Goal: Information Seeking & Learning: Learn about a topic

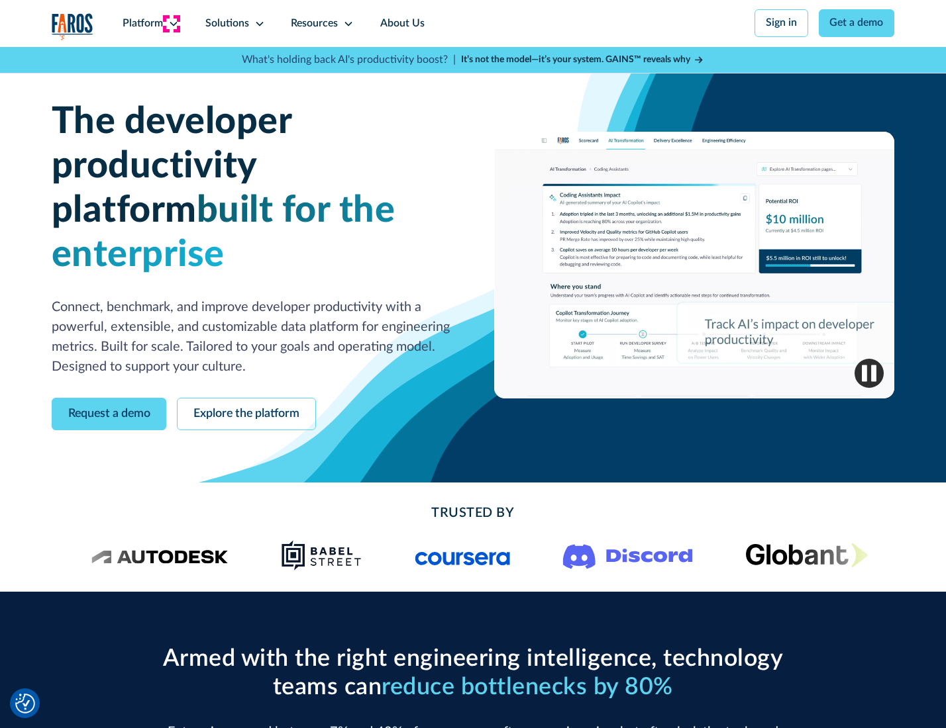
click at [172, 23] on icon at bounding box center [173, 24] width 11 height 11
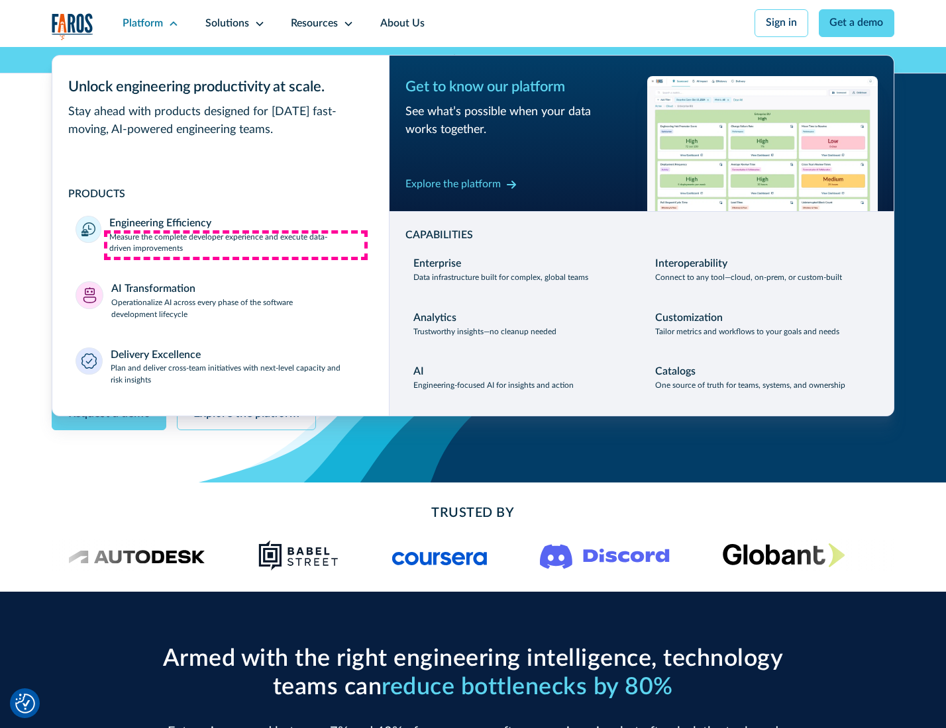
click at [236, 245] on p "Measure the complete developer experience and execute data-driven improvements" at bounding box center [237, 244] width 256 height 24
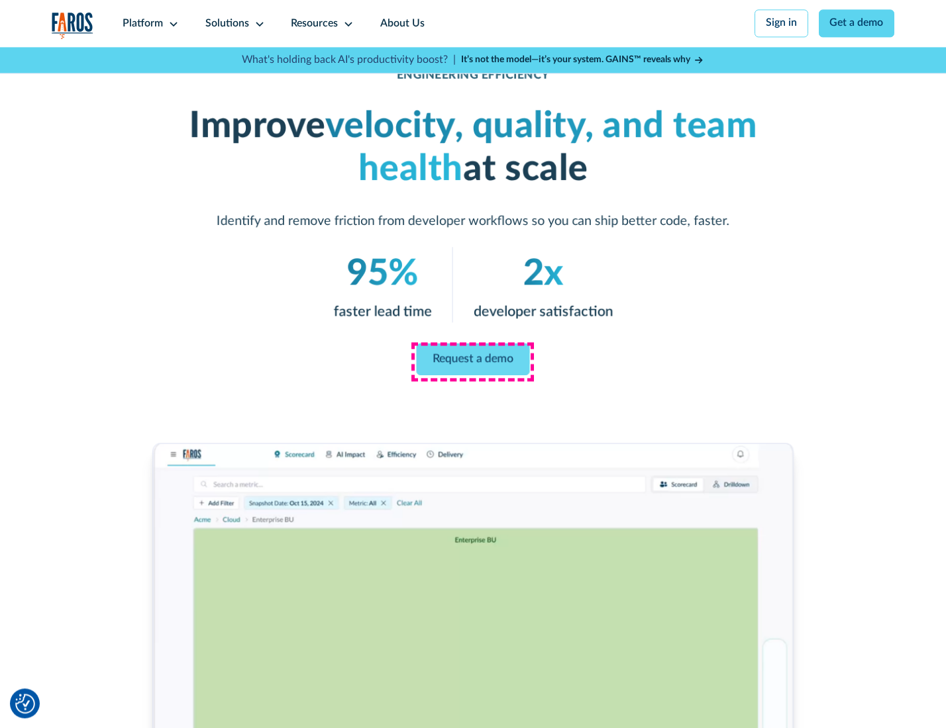
click at [472, 361] on link "Request a demo" at bounding box center [473, 360] width 113 height 32
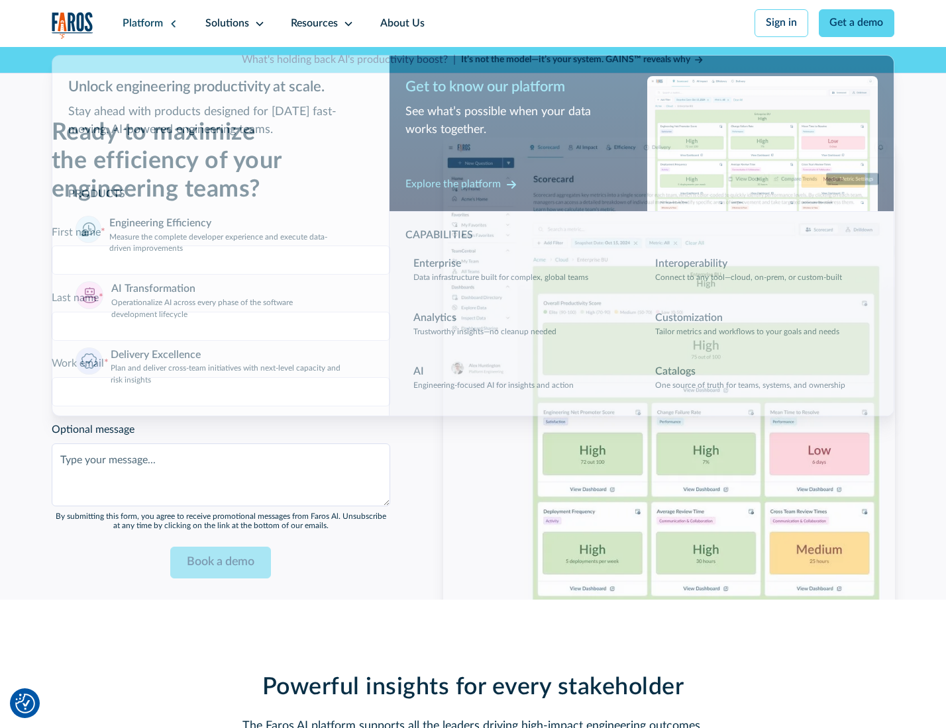
scroll to position [2883, 0]
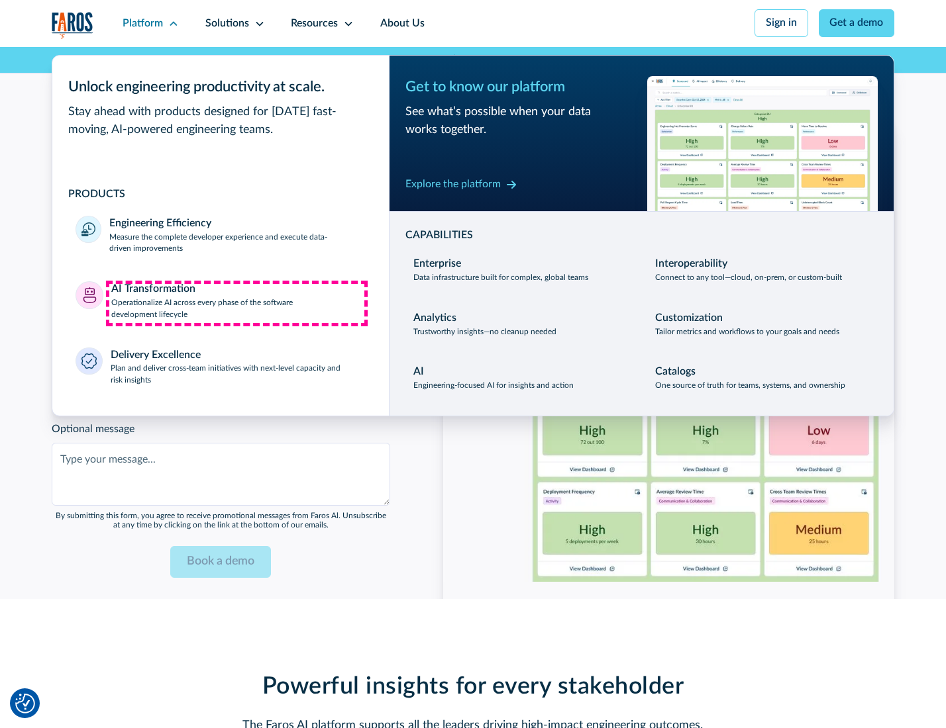
click at [236, 303] on p "Operationalize AI across every phase of the software development lifecycle" at bounding box center [238, 309] width 254 height 24
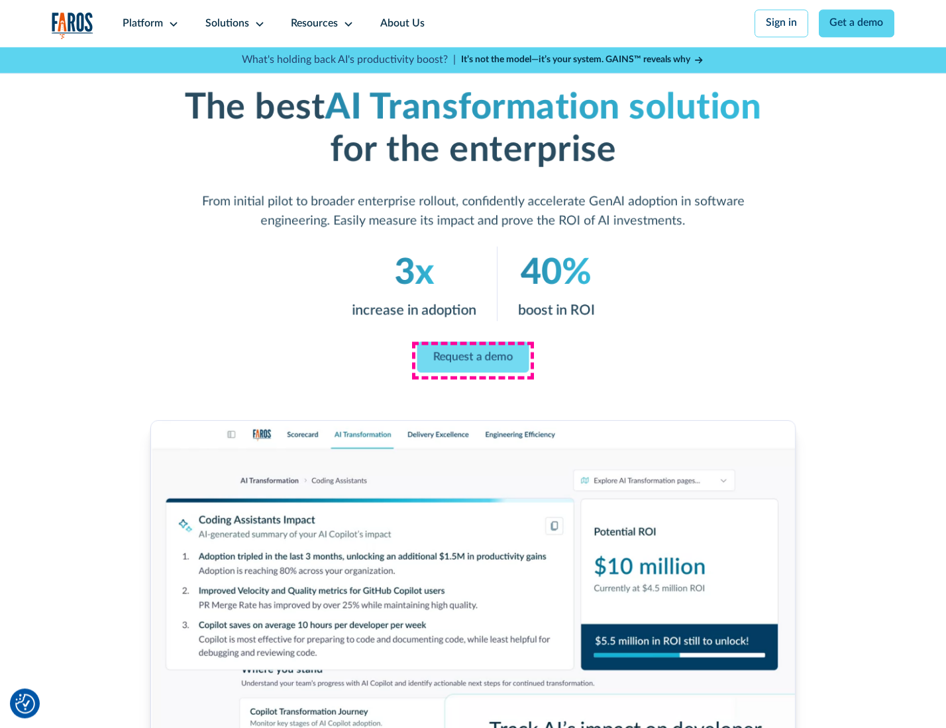
click at [472, 360] on link "Request a demo" at bounding box center [473, 357] width 112 height 31
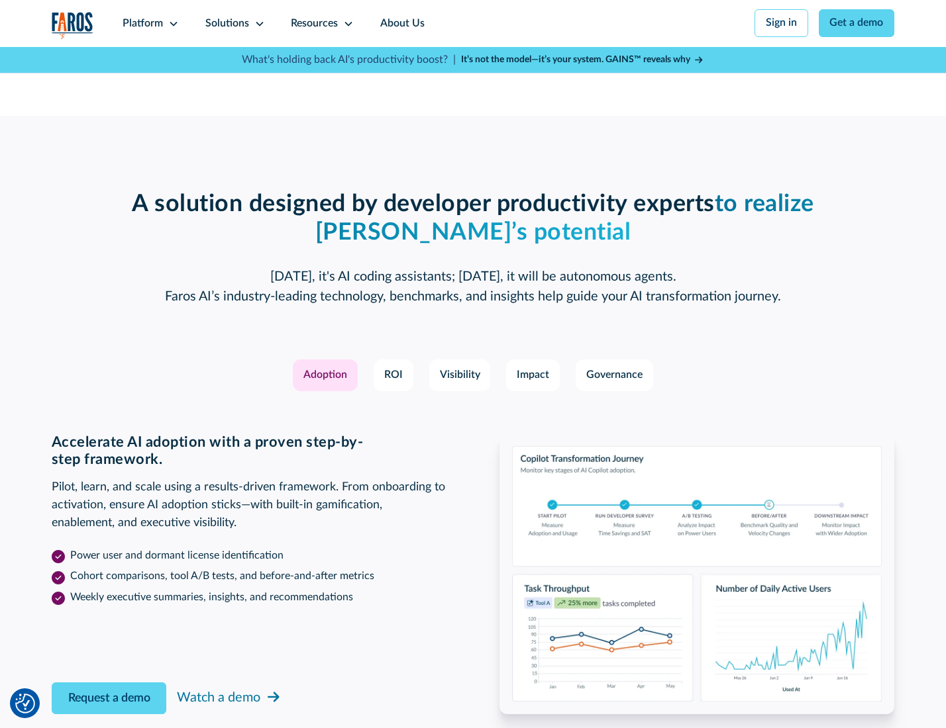
click at [148, 23] on div "Platform" at bounding box center [143, 24] width 40 height 16
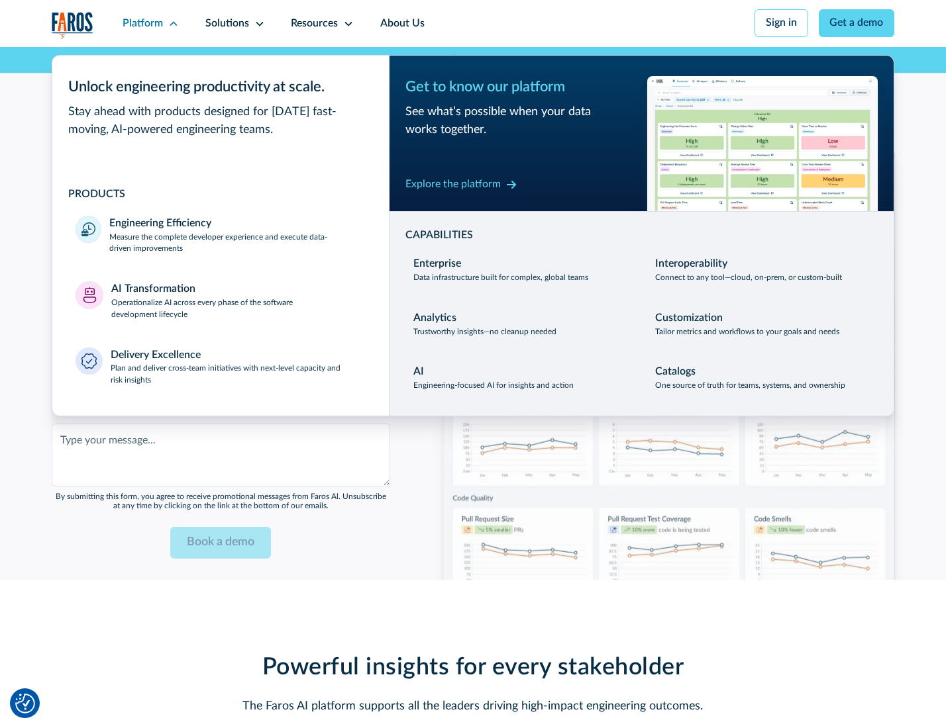
scroll to position [3202, 0]
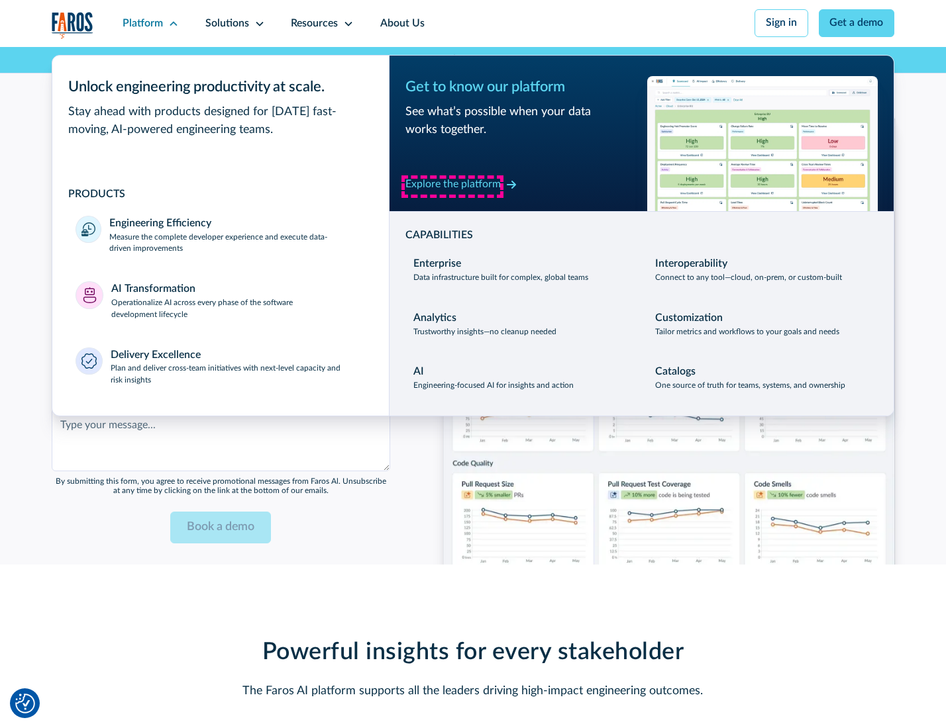
click at [452, 186] on div "Explore the platform" at bounding box center [452, 185] width 95 height 16
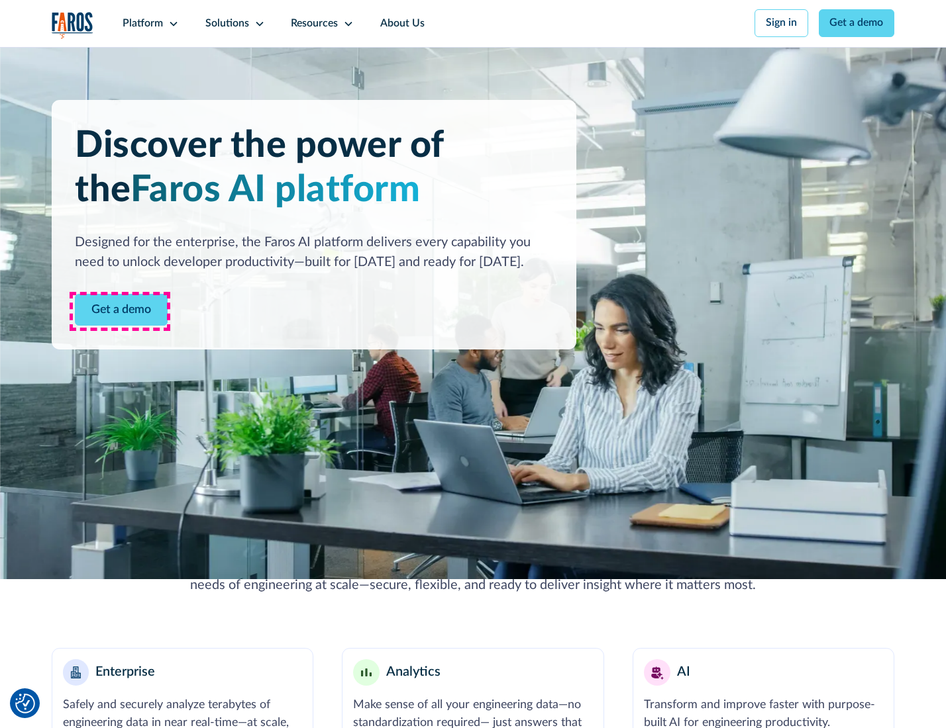
click at [120, 311] on link "Get a demo" at bounding box center [121, 310] width 93 height 32
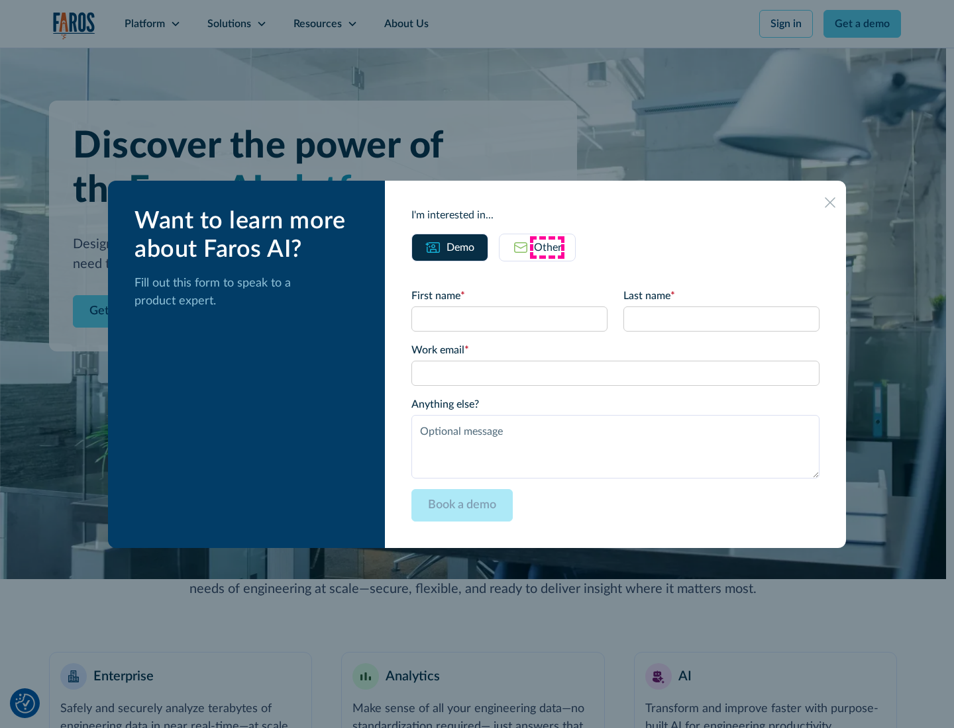
click at [547, 247] on div "Other" at bounding box center [548, 248] width 28 height 16
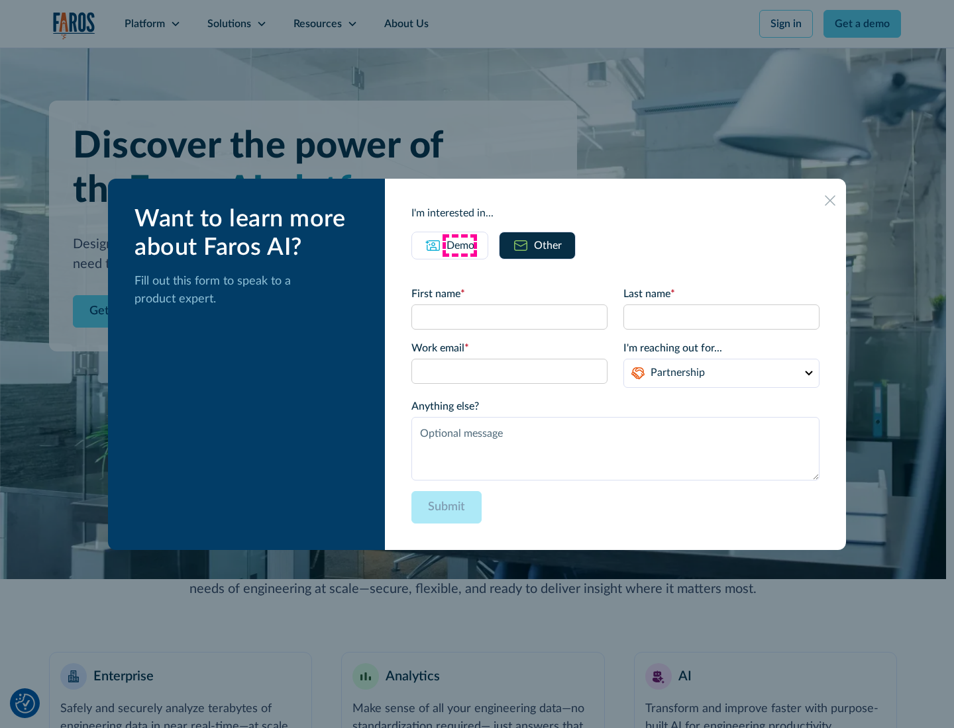
click at [459, 245] on div "Demo" at bounding box center [460, 246] width 28 height 16
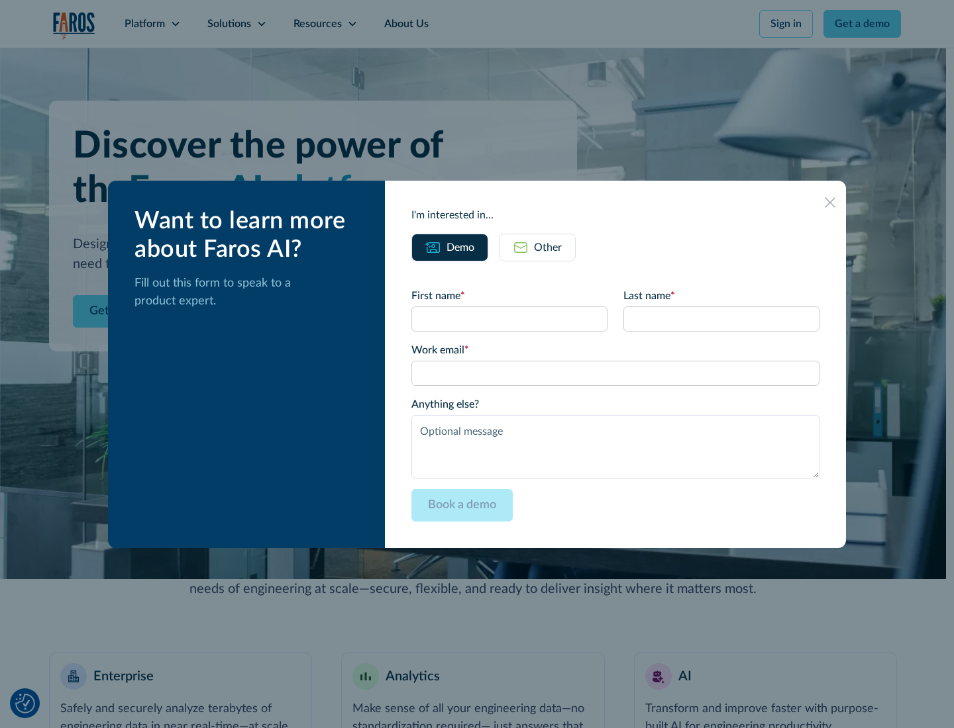
click at [830, 202] on icon at bounding box center [829, 202] width 11 height 11
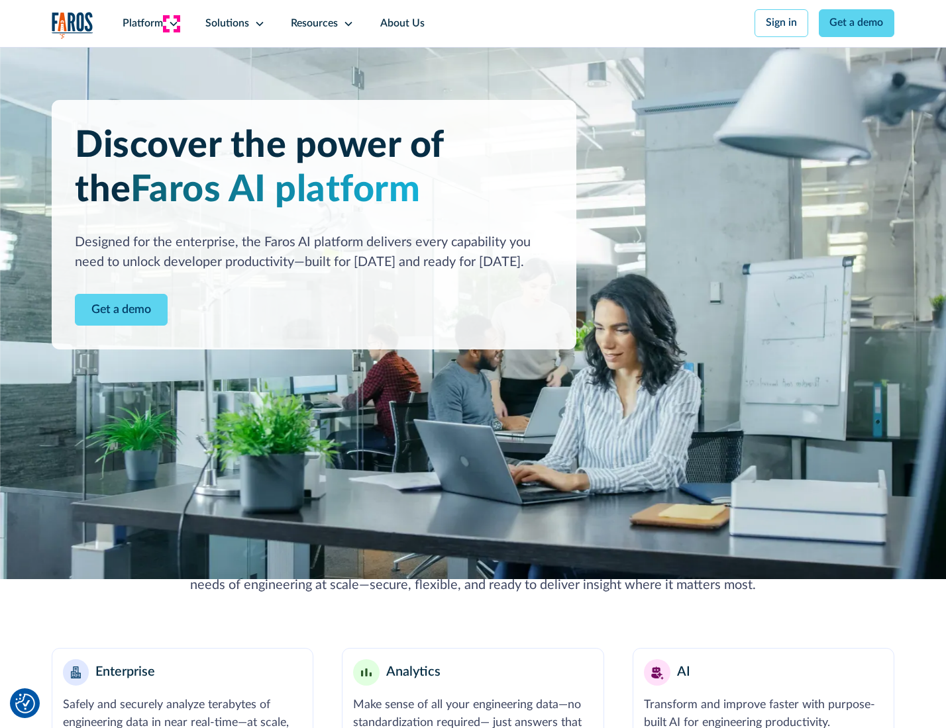
click at [172, 23] on icon at bounding box center [173, 24] width 11 height 11
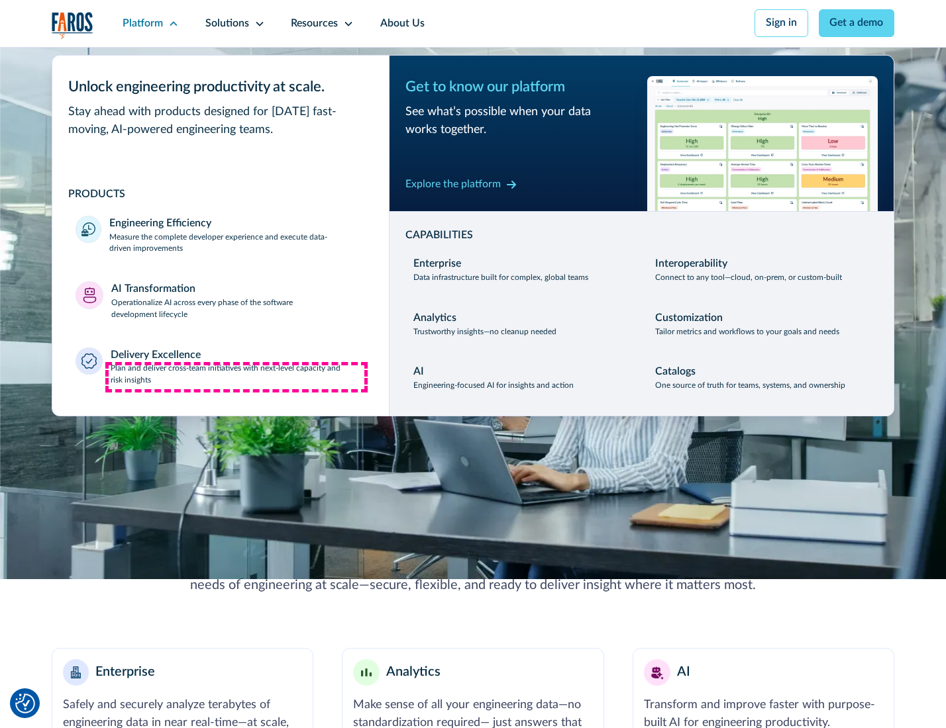
click at [236, 377] on p "Plan and deliver cross-team initiatives with next-level capacity and risk insig…" at bounding box center [238, 375] width 255 height 24
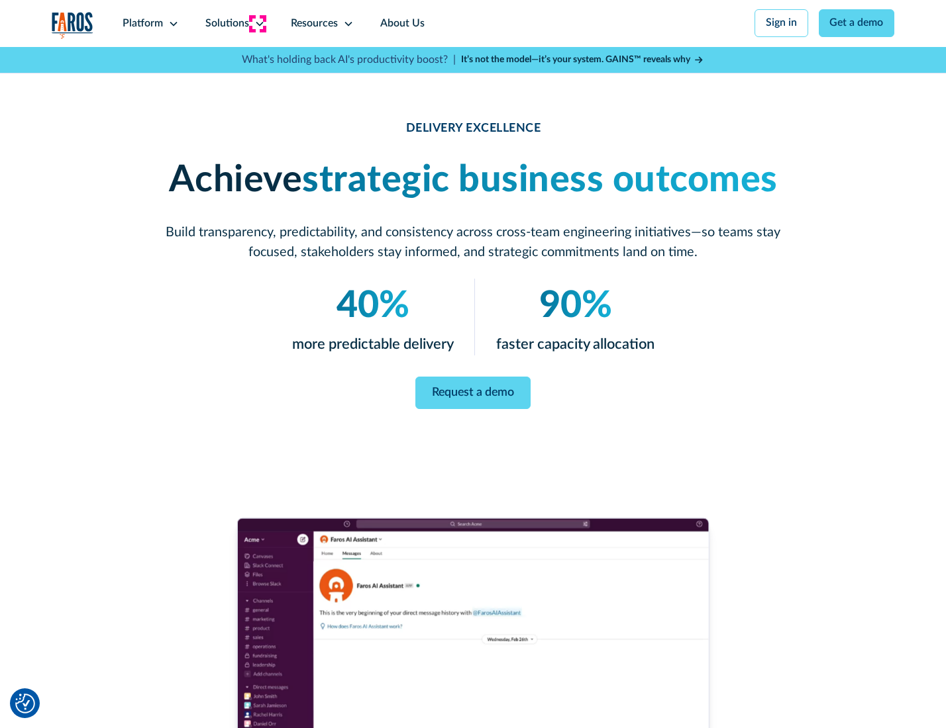
click at [257, 23] on icon at bounding box center [259, 24] width 11 height 11
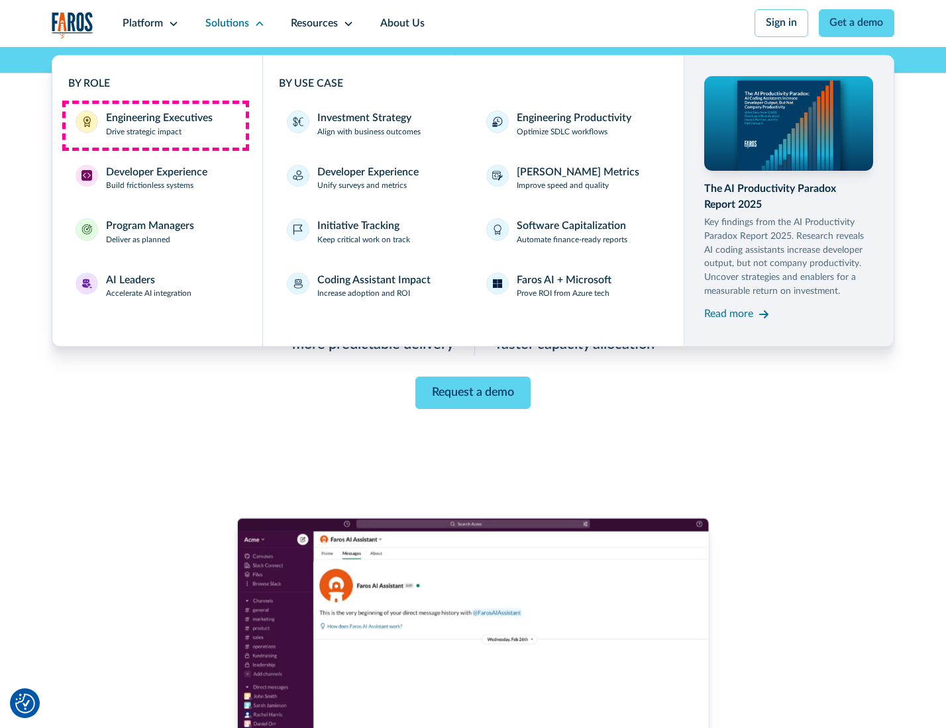
click at [155, 125] on div "Engineering Executives" at bounding box center [159, 119] width 107 height 16
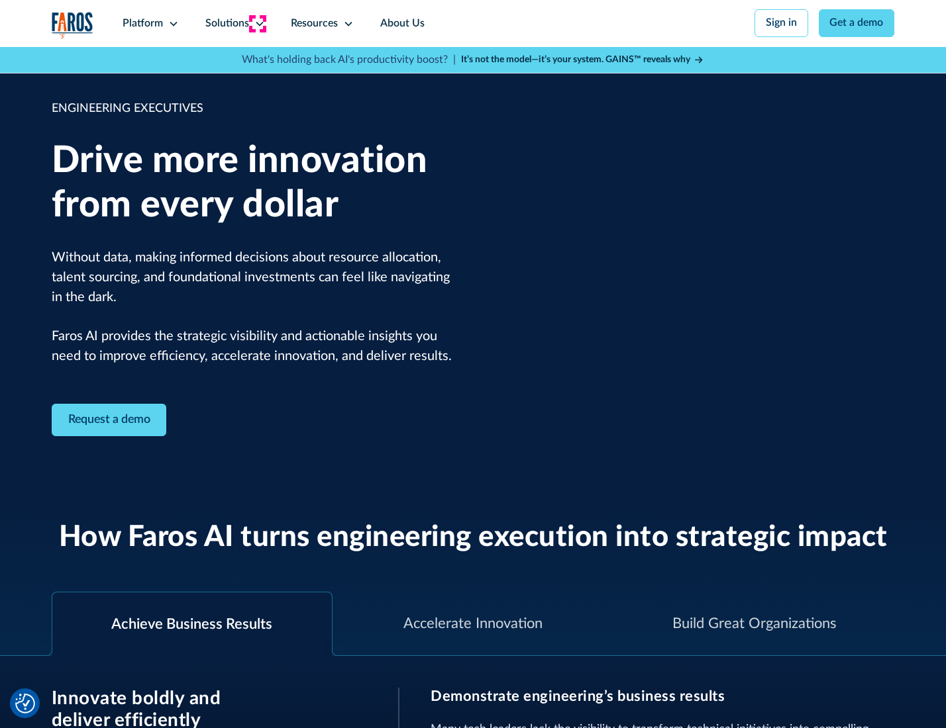
click at [257, 23] on icon at bounding box center [259, 24] width 11 height 11
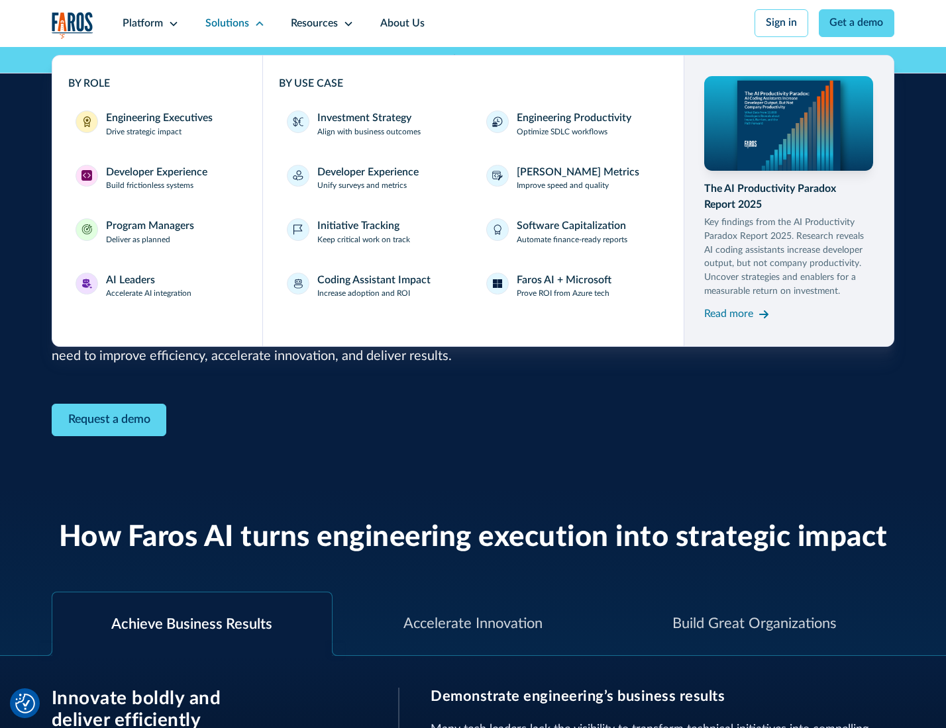
click at [155, 173] on div "Developer Experience" at bounding box center [156, 173] width 101 height 16
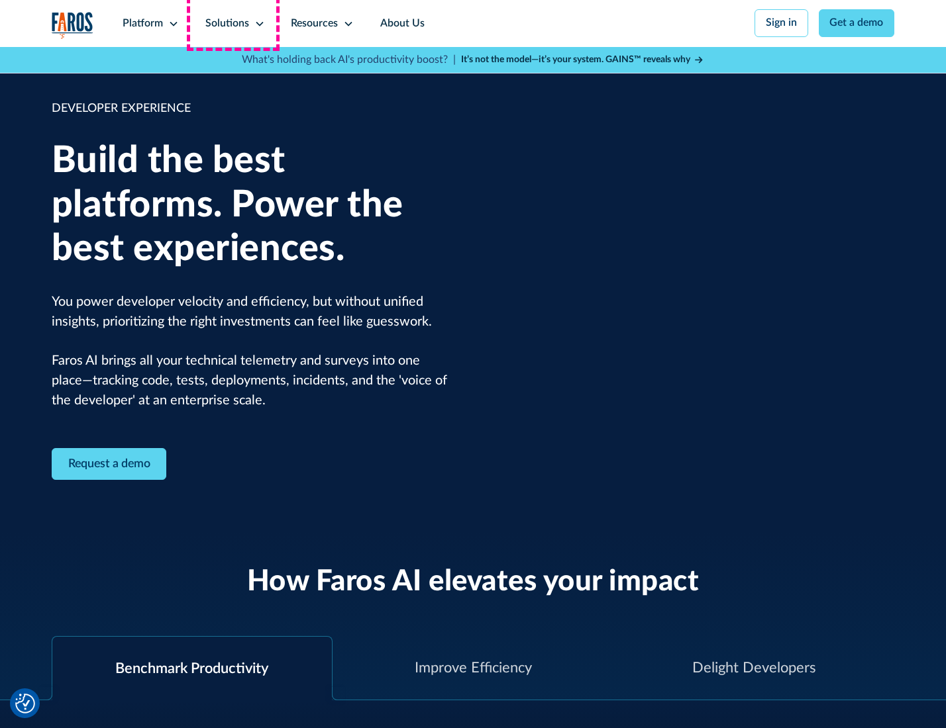
click at [233, 23] on div "Solutions" at bounding box center [227, 24] width 44 height 16
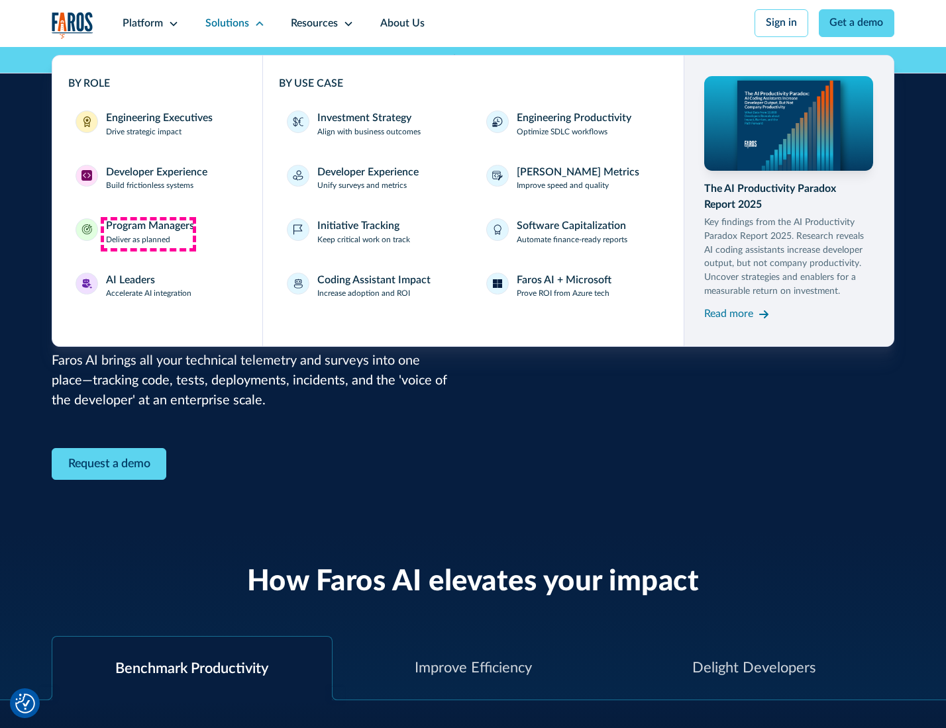
click at [148, 234] on div "Program Managers" at bounding box center [150, 227] width 88 height 16
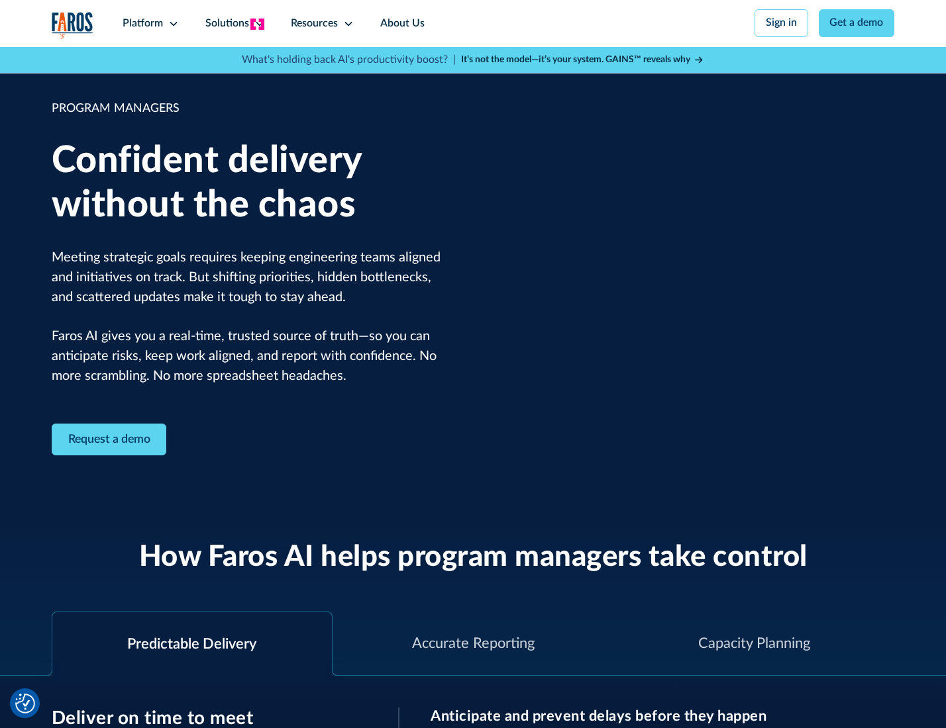
click at [257, 24] on icon at bounding box center [259, 24] width 11 height 11
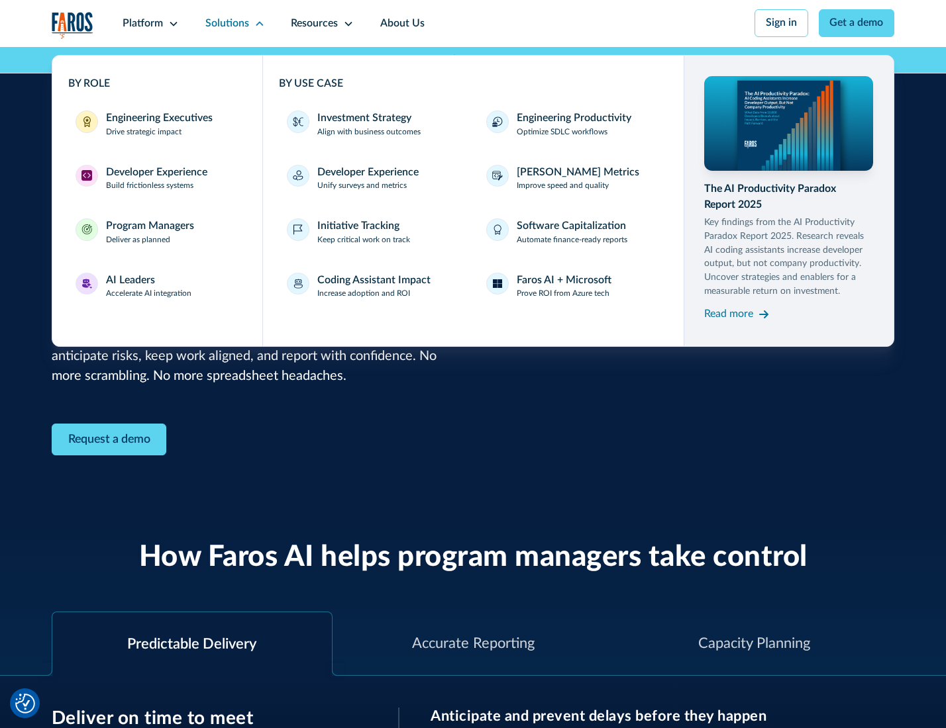
click at [147, 288] on div "AI Leaders" at bounding box center [130, 281] width 49 height 16
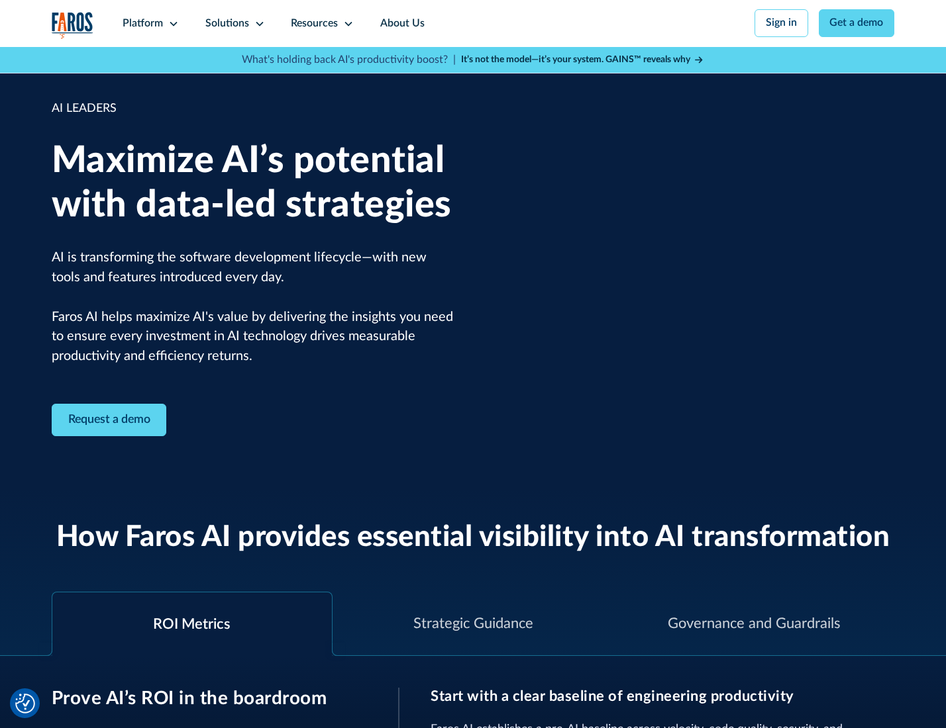
click at [257, 23] on icon at bounding box center [259, 24] width 11 height 11
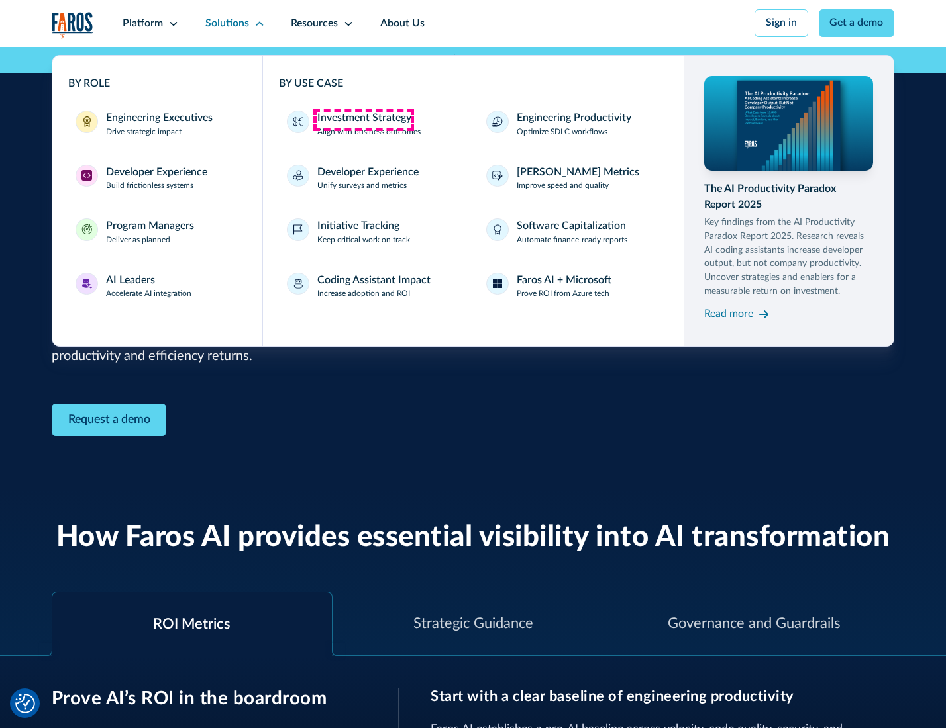
click at [363, 119] on div "Investment Strategy" at bounding box center [364, 119] width 94 height 16
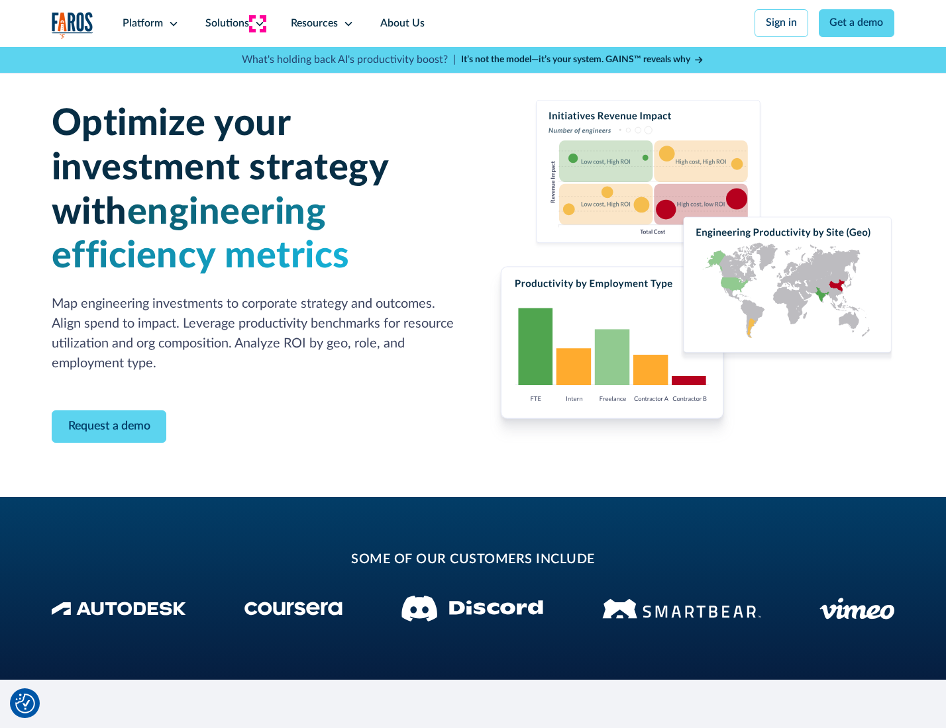
click at [257, 23] on icon at bounding box center [259, 24] width 11 height 11
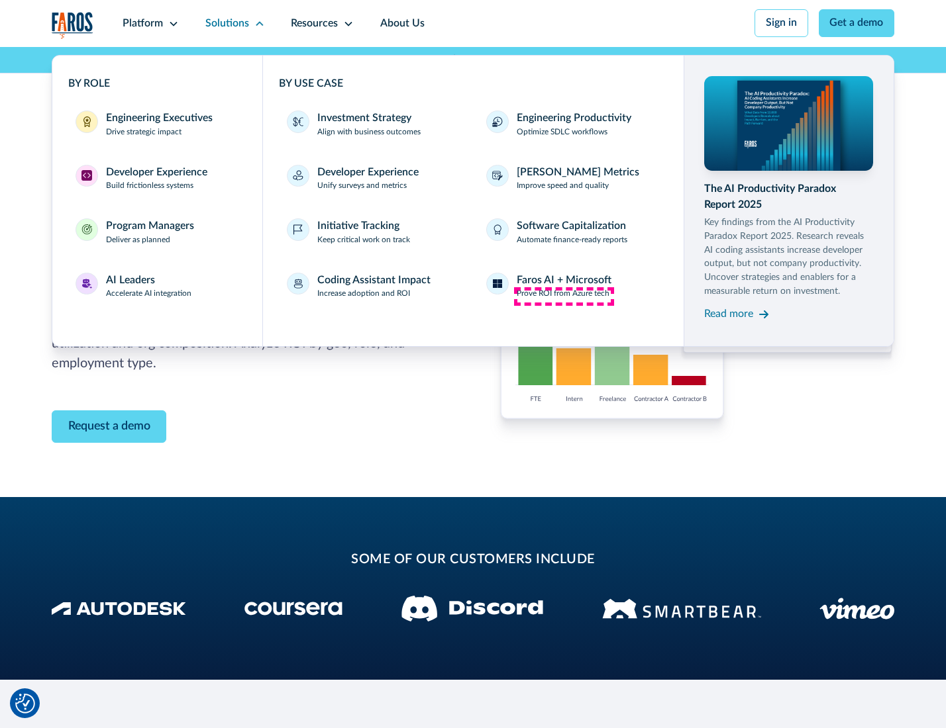
click at [564, 296] on p "Prove ROI from Azure tech" at bounding box center [563, 294] width 93 height 12
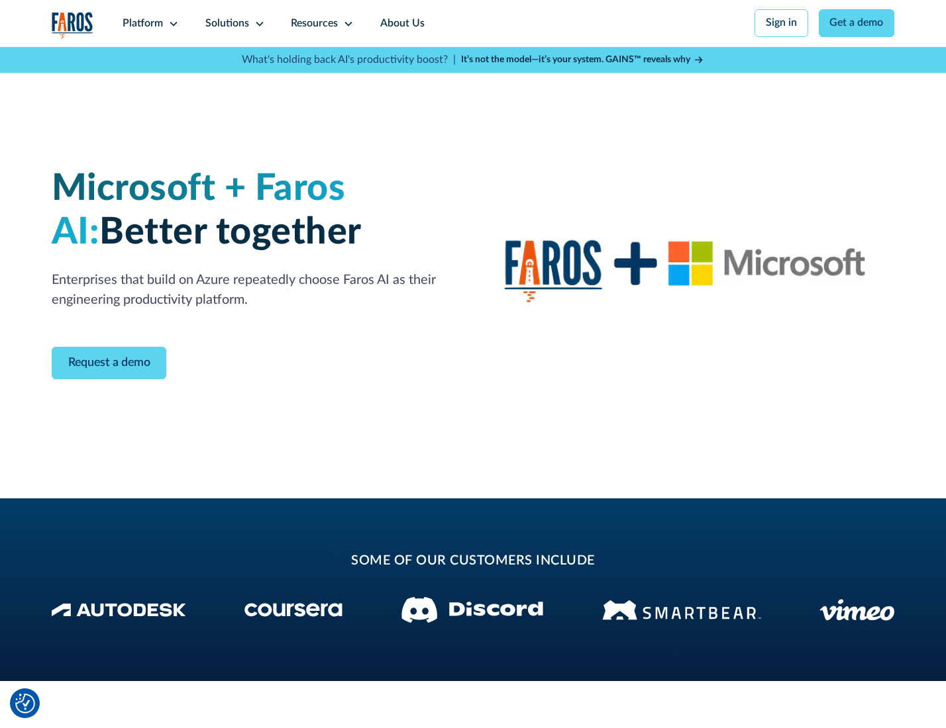
click at [257, 23] on icon at bounding box center [259, 24] width 11 height 11
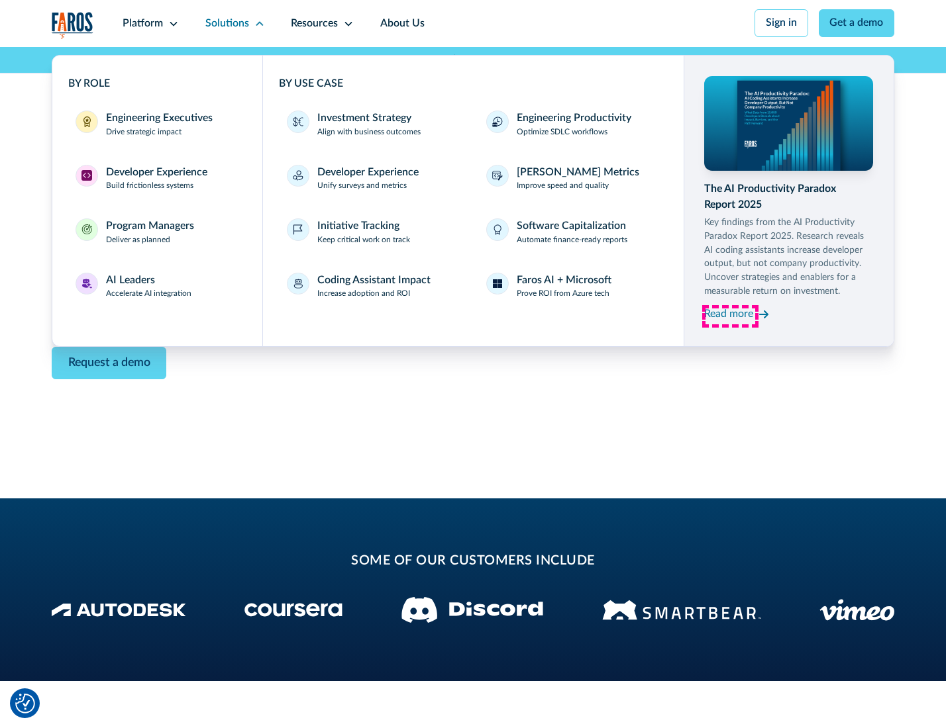
click at [730, 317] on div "Read more" at bounding box center [728, 315] width 49 height 16
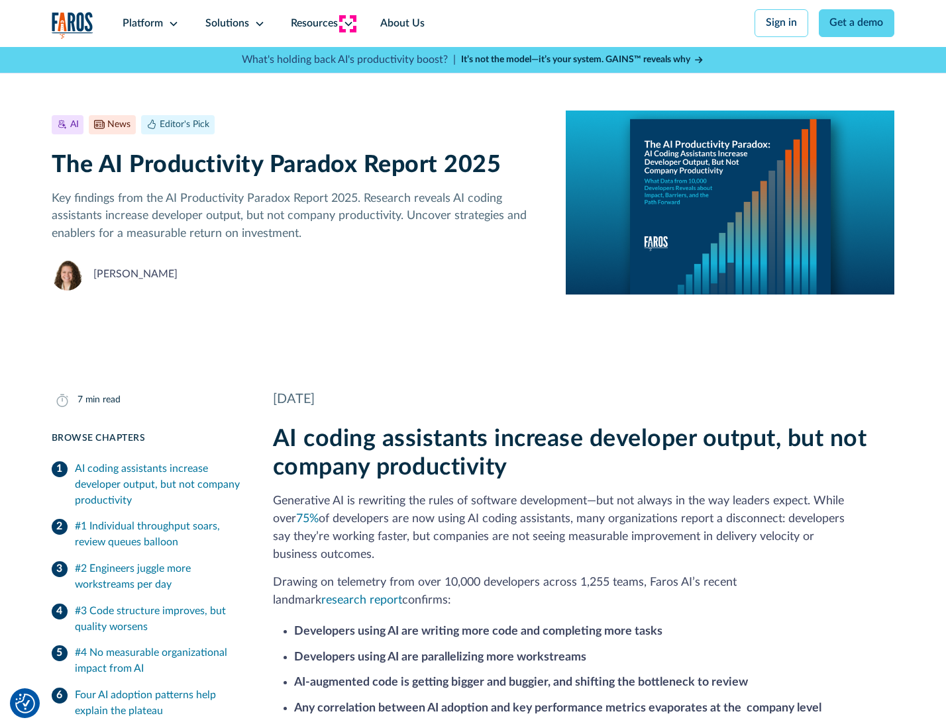
click at [347, 23] on icon at bounding box center [348, 24] width 11 height 11
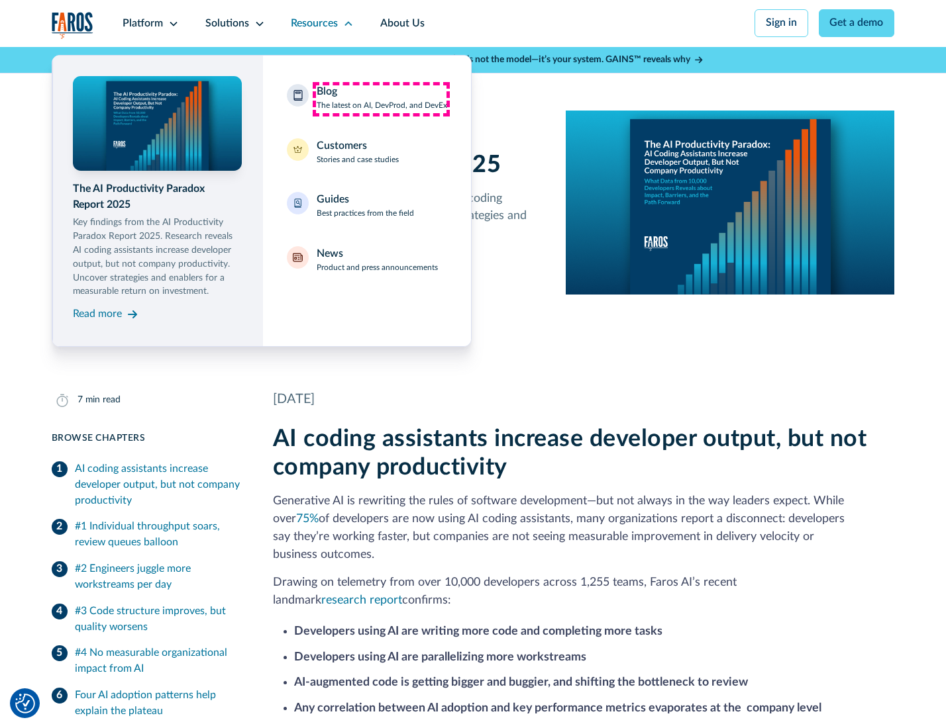
click at [381, 99] on div "Blog The latest on AI, DevProd, and DevEx" at bounding box center [382, 98] width 130 height 28
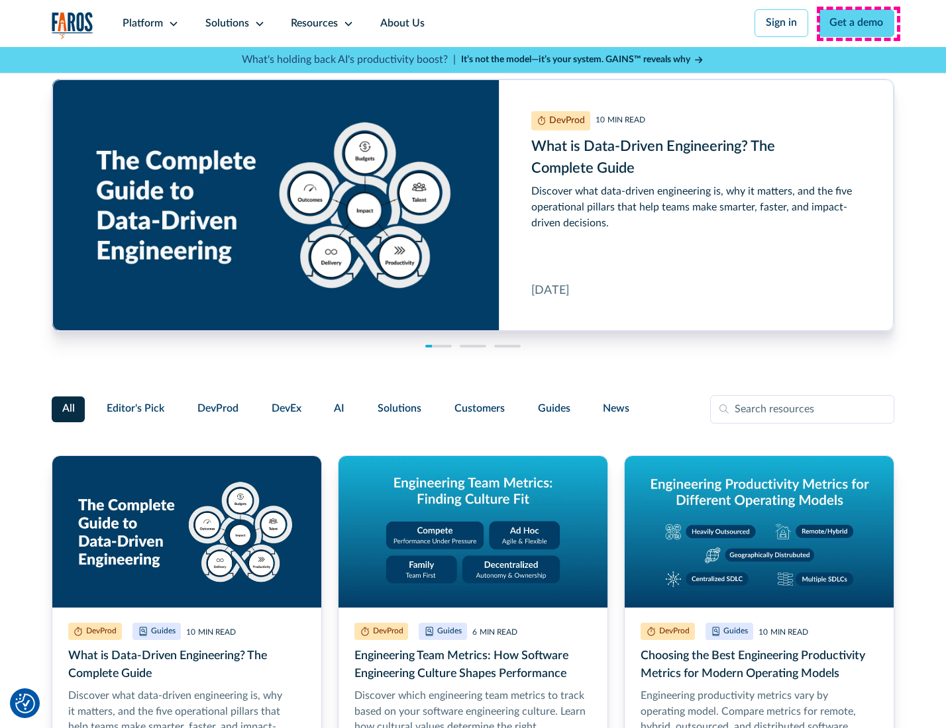
click at [858, 23] on link "Get a demo" at bounding box center [856, 23] width 76 height 28
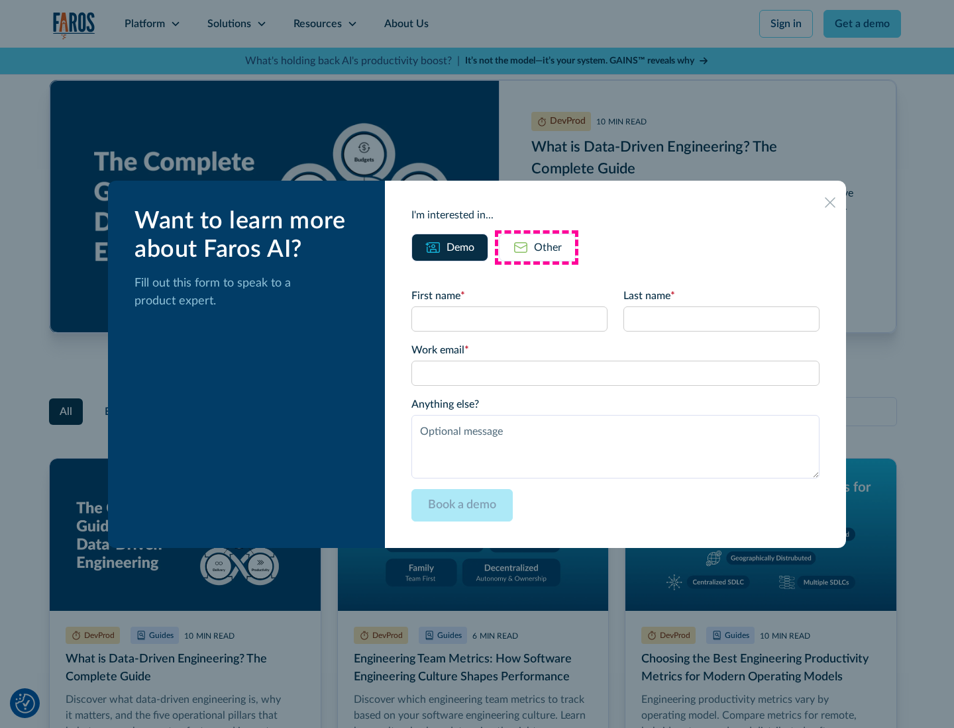
click at [536, 247] on div "Other" at bounding box center [548, 248] width 28 height 16
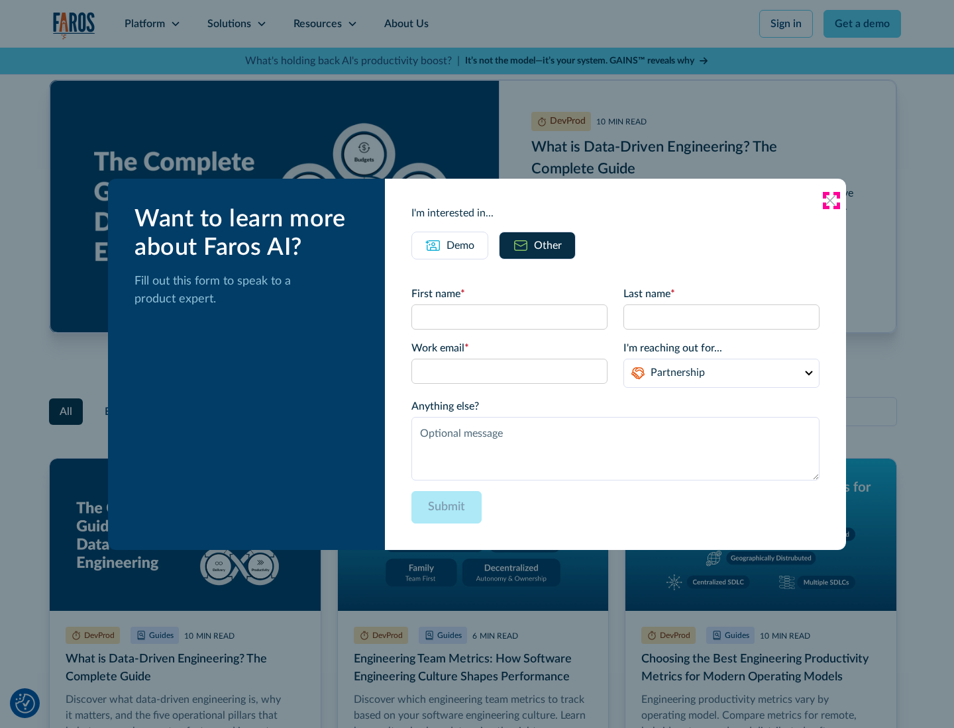
click at [830, 200] on icon at bounding box center [829, 200] width 11 height 11
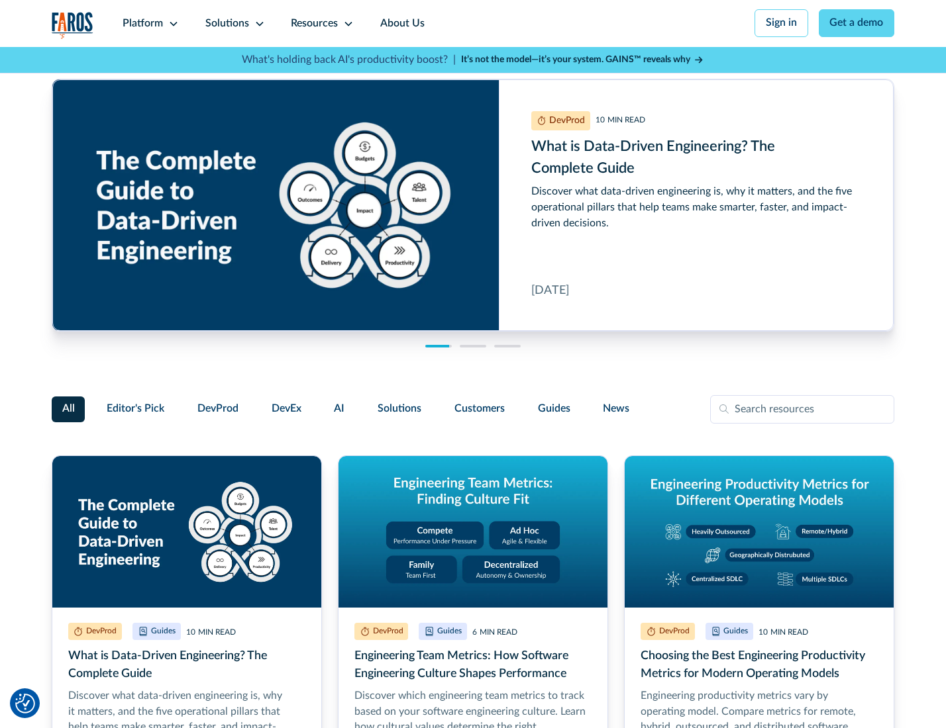
click at [401, 23] on link "About Us" at bounding box center [402, 23] width 71 height 47
